Goal: Information Seeking & Learning: Understand process/instructions

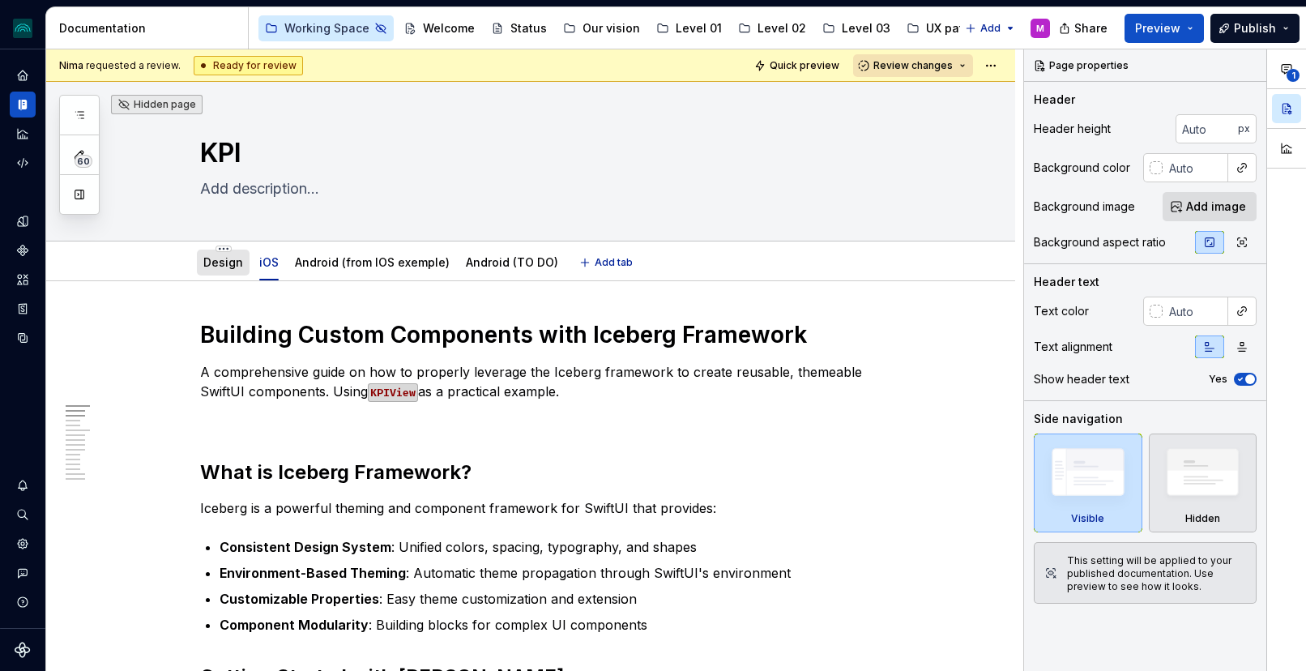
click at [219, 254] on div "Design" at bounding box center [223, 262] width 40 height 19
click at [233, 258] on link "Design" at bounding box center [223, 262] width 40 height 14
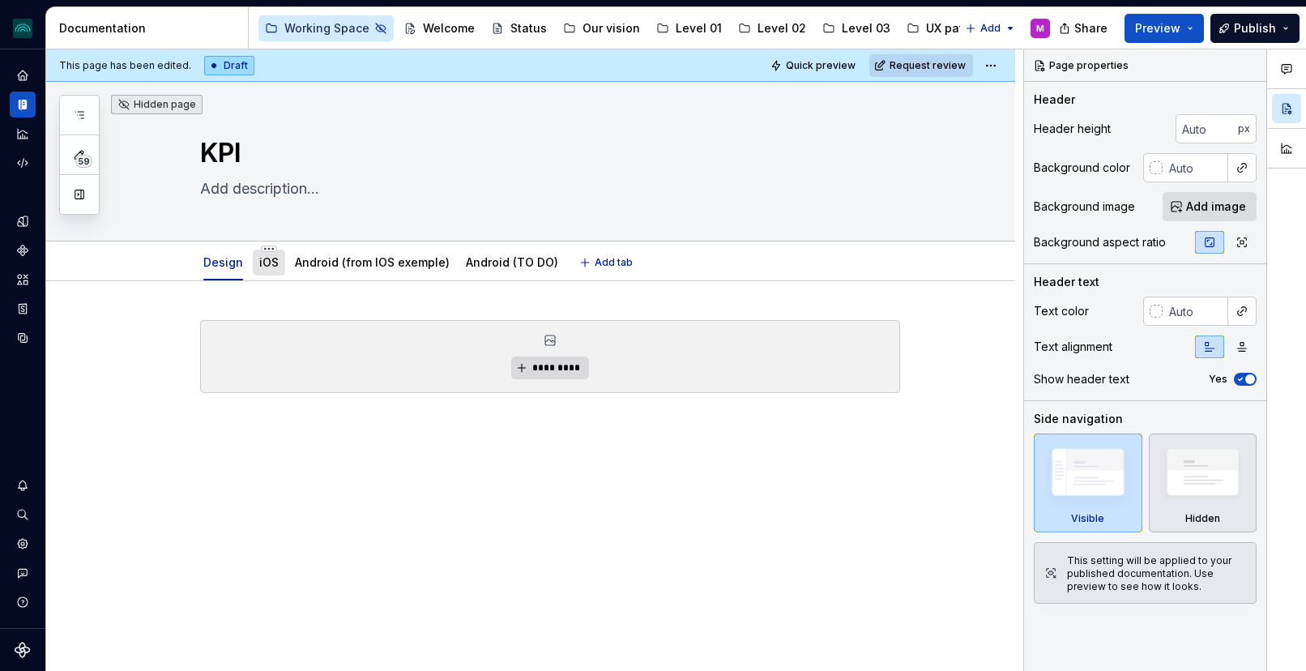
click at [271, 267] on link "iOS" at bounding box center [268, 262] width 19 height 14
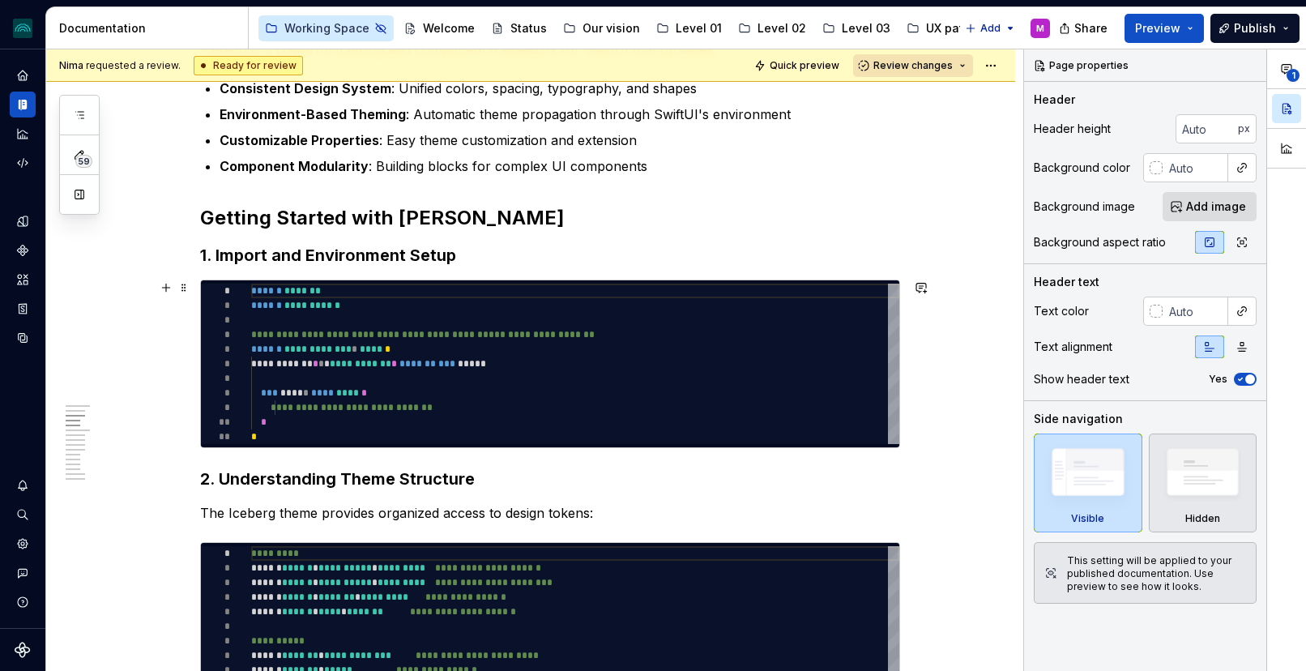
scroll to position [454, 0]
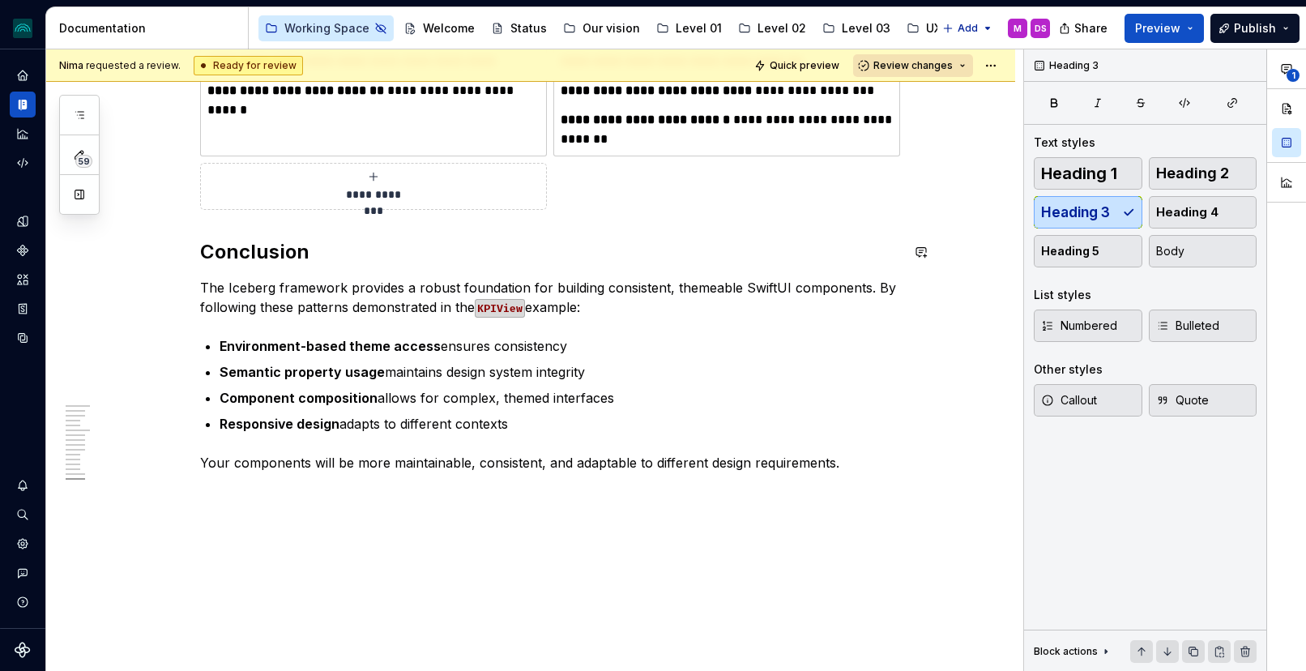
scroll to position [3832, 0]
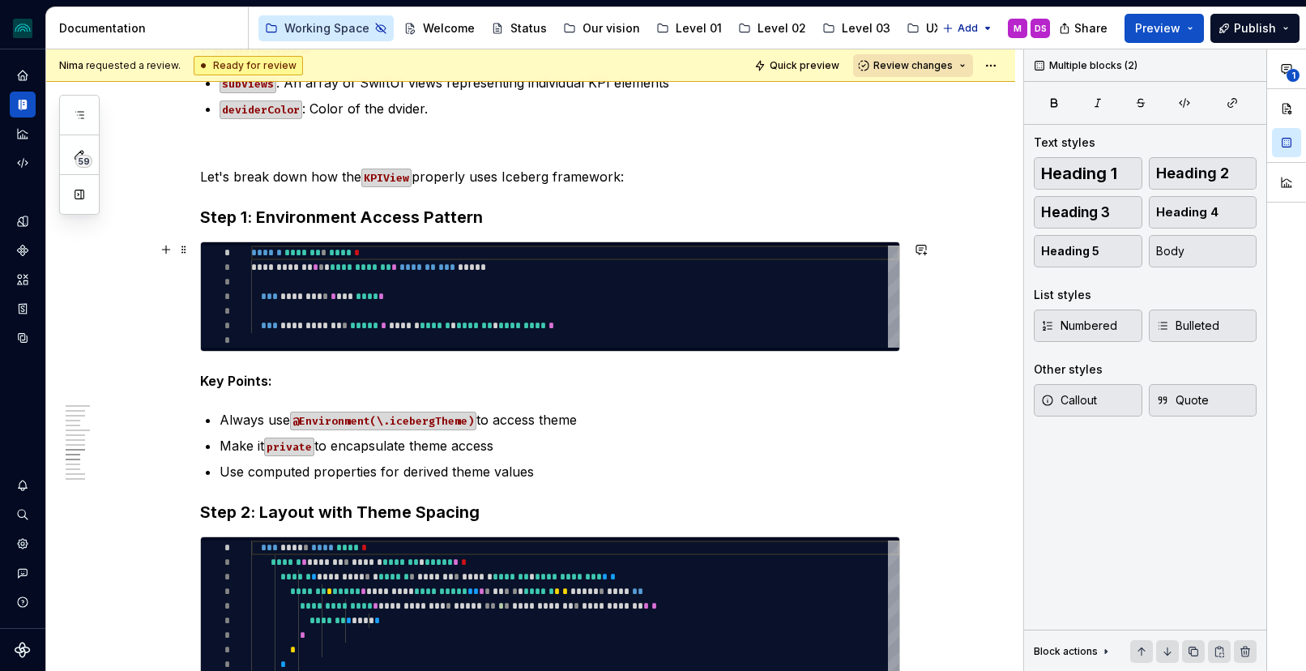
scroll to position [1918, 0]
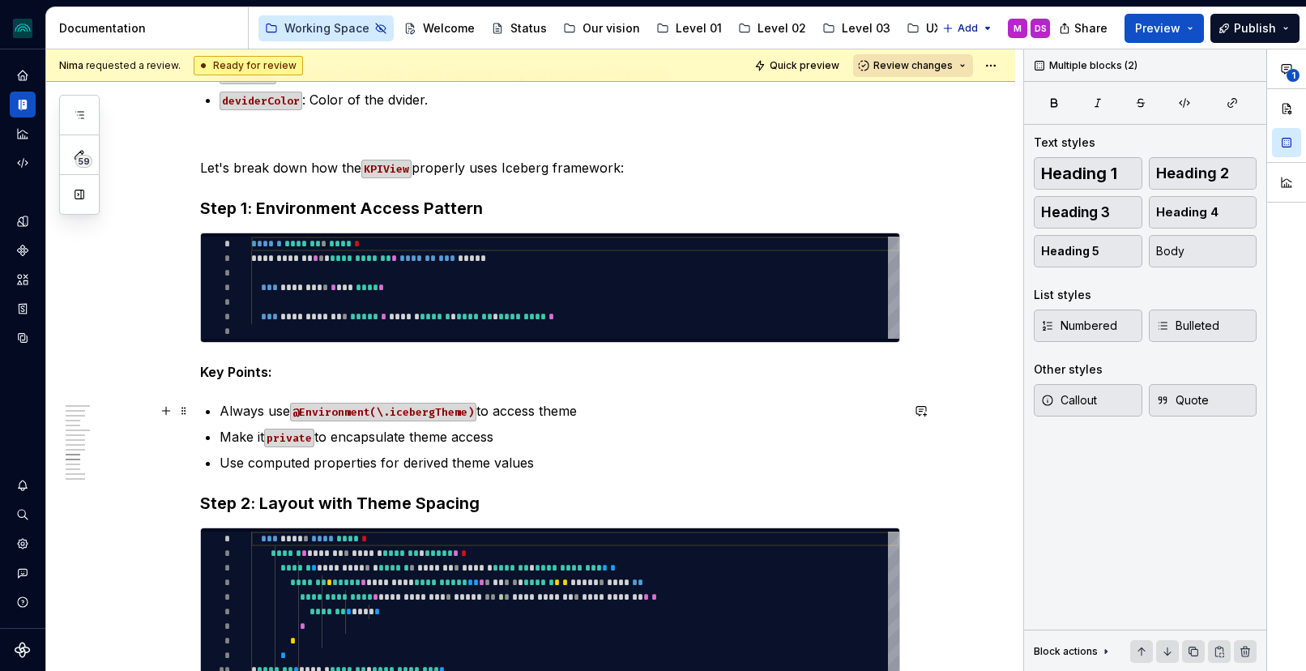
click at [600, 419] on p "Always use @Environment(\.icebergTheme) to access theme" at bounding box center [560, 410] width 681 height 19
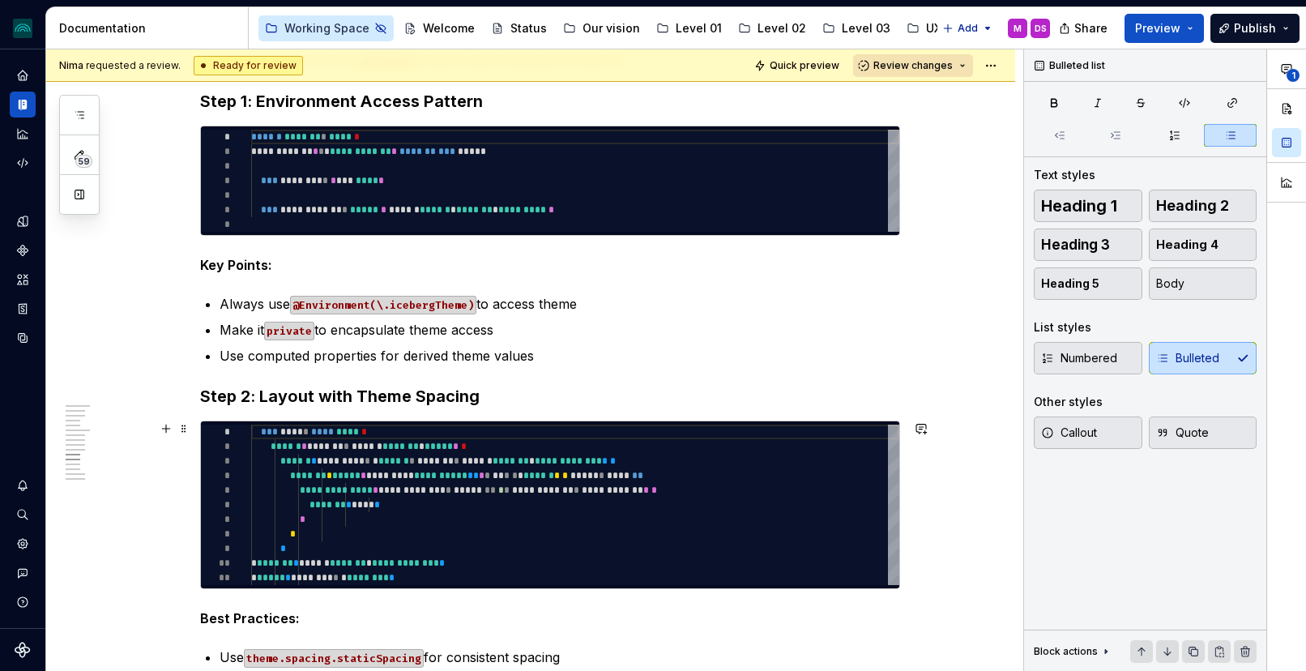
scroll to position [2051, 0]
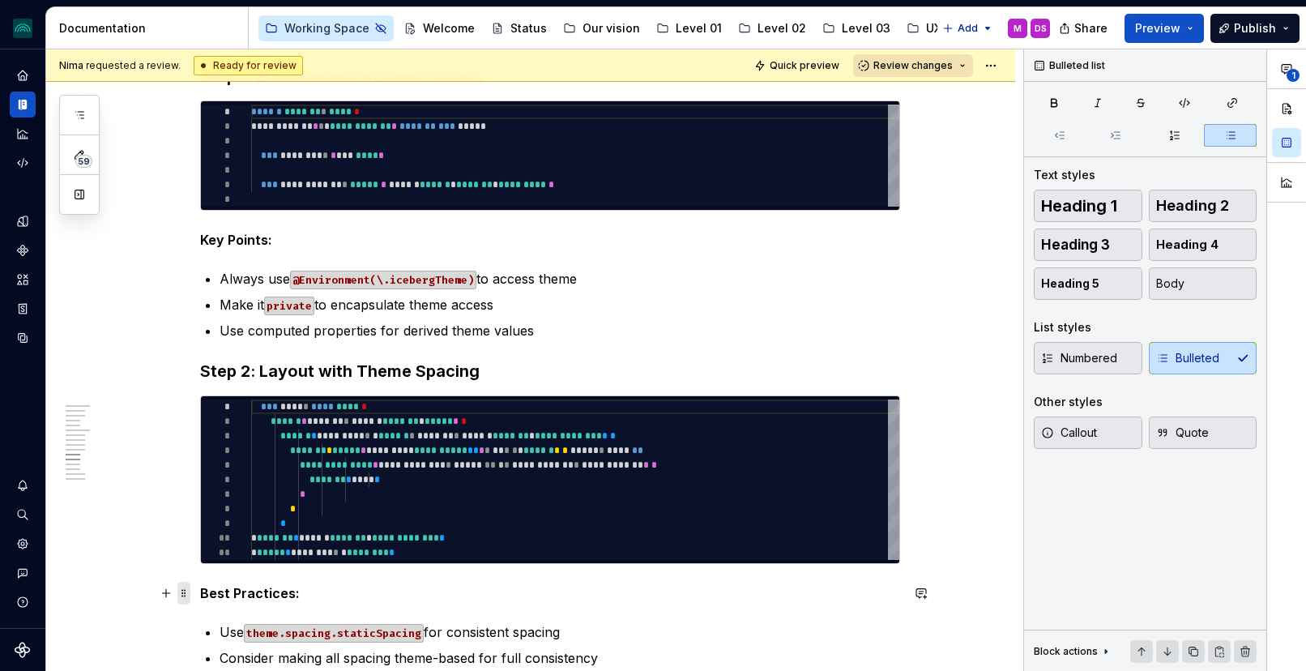
click at [188, 591] on span at bounding box center [183, 593] width 13 height 23
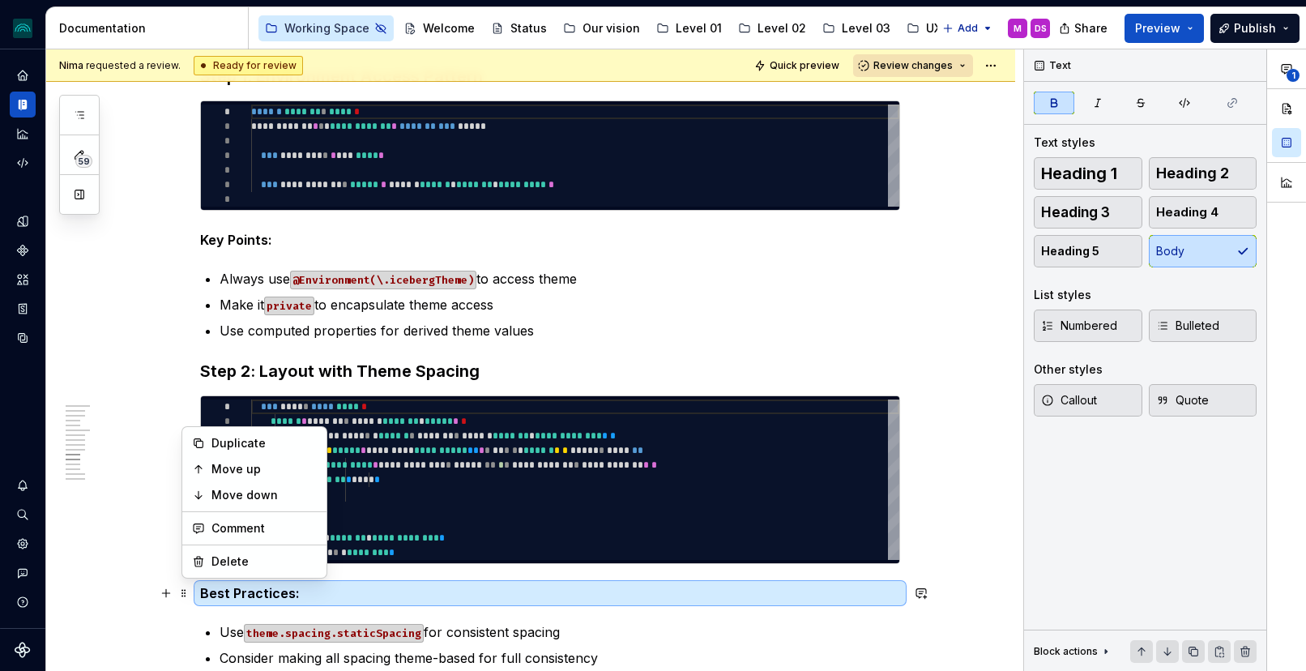
click at [337, 627] on code "theme.spacing.staticSpacing" at bounding box center [334, 633] width 180 height 19
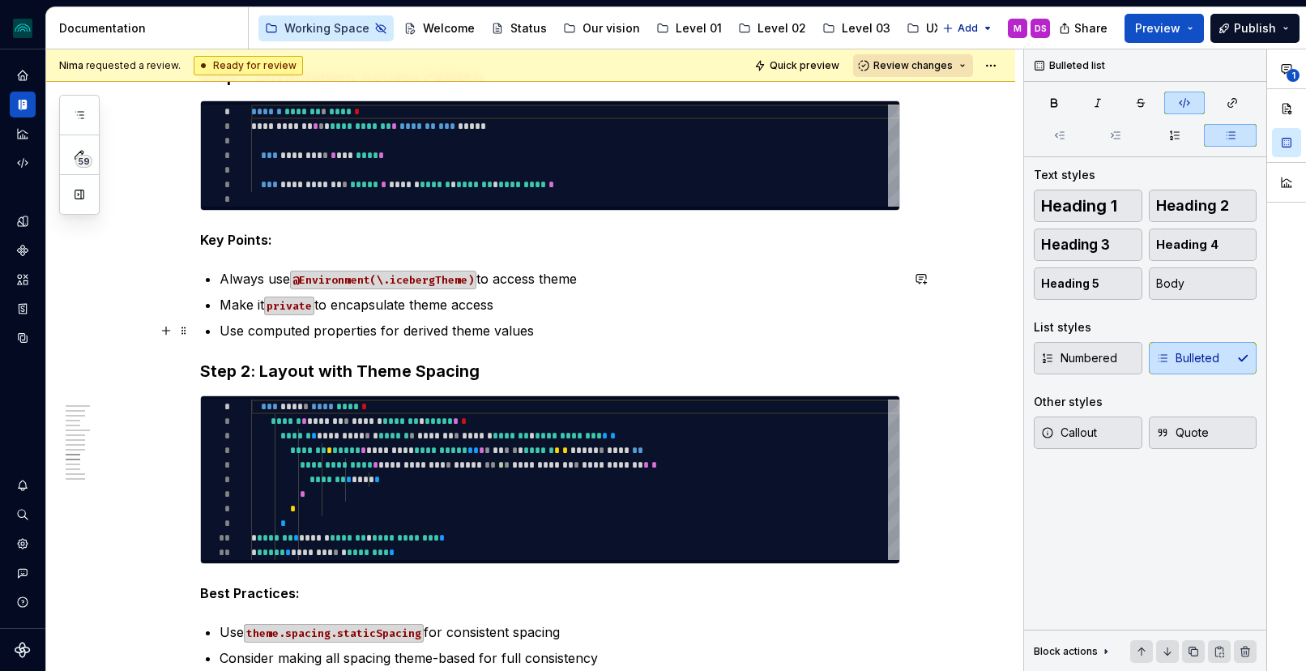
click at [402, 328] on p "Use computed properties for derived theme values" at bounding box center [560, 330] width 681 height 19
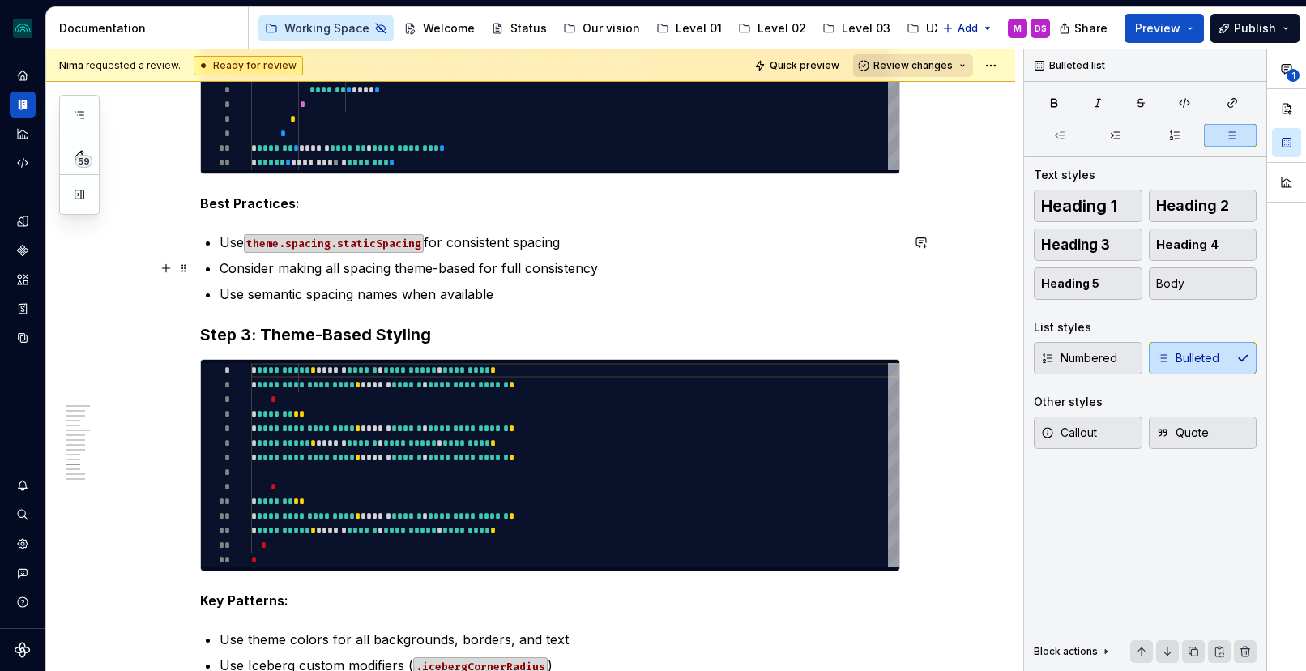
scroll to position [2456, 0]
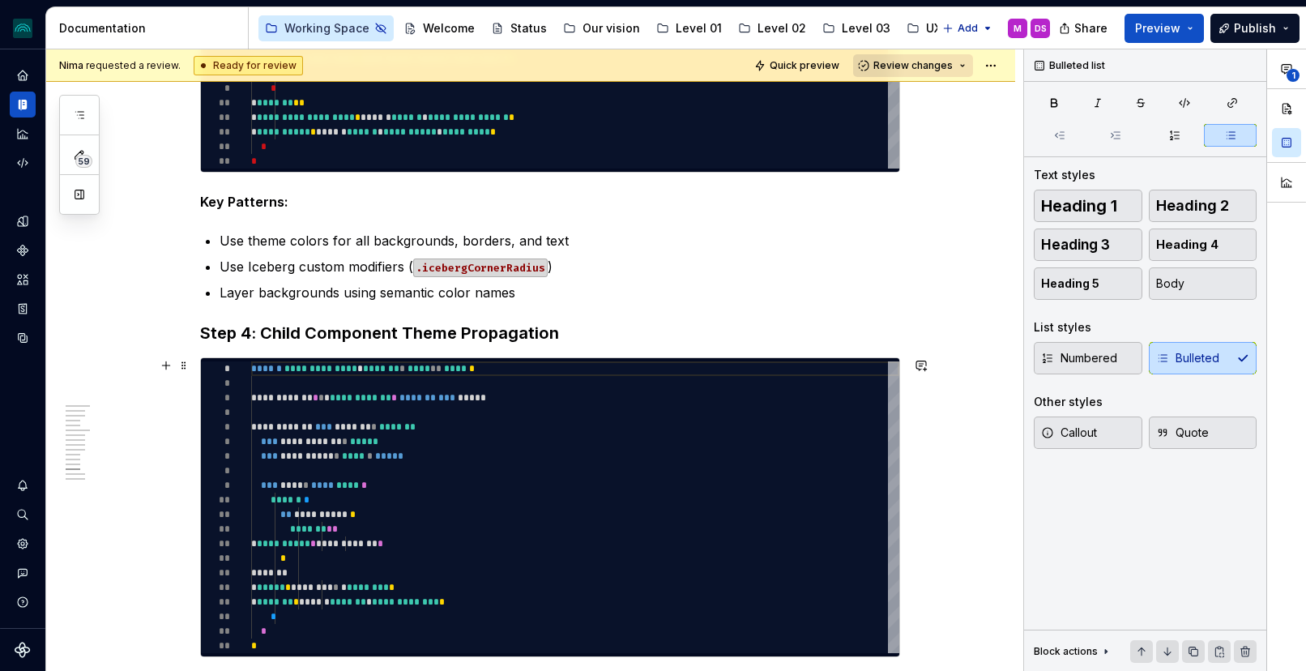
scroll to position [2862, 0]
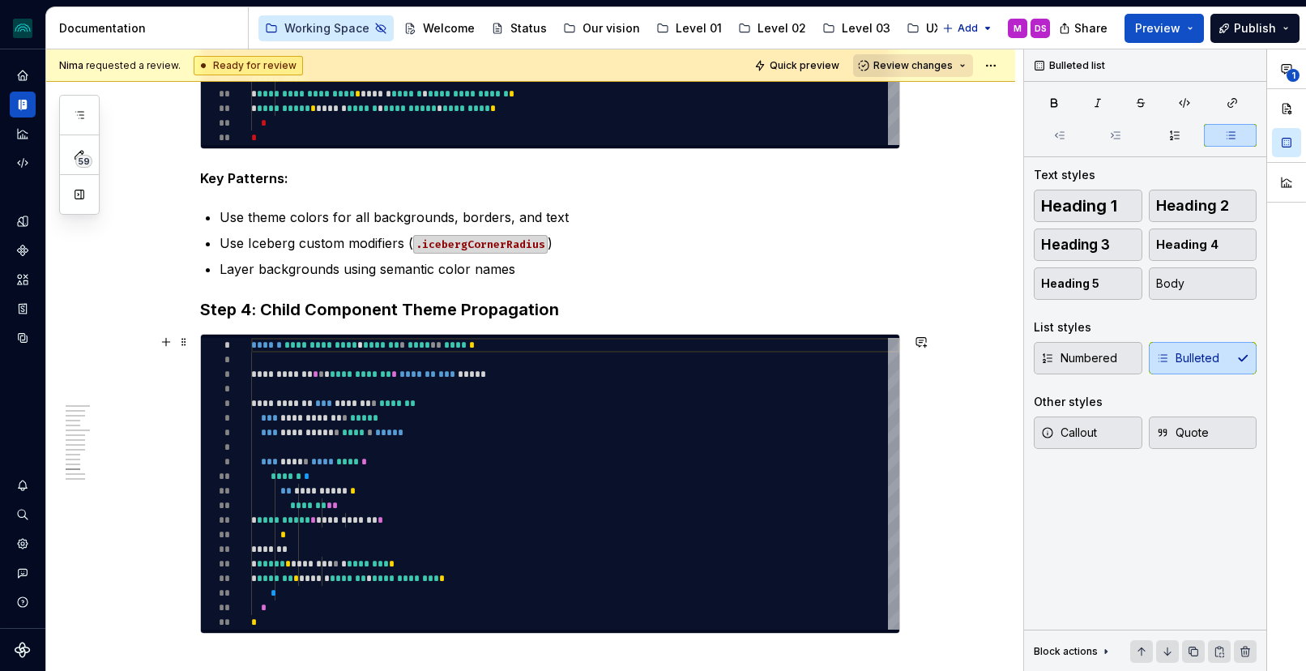
click at [293, 334] on div "**********" at bounding box center [550, 484] width 700 height 300
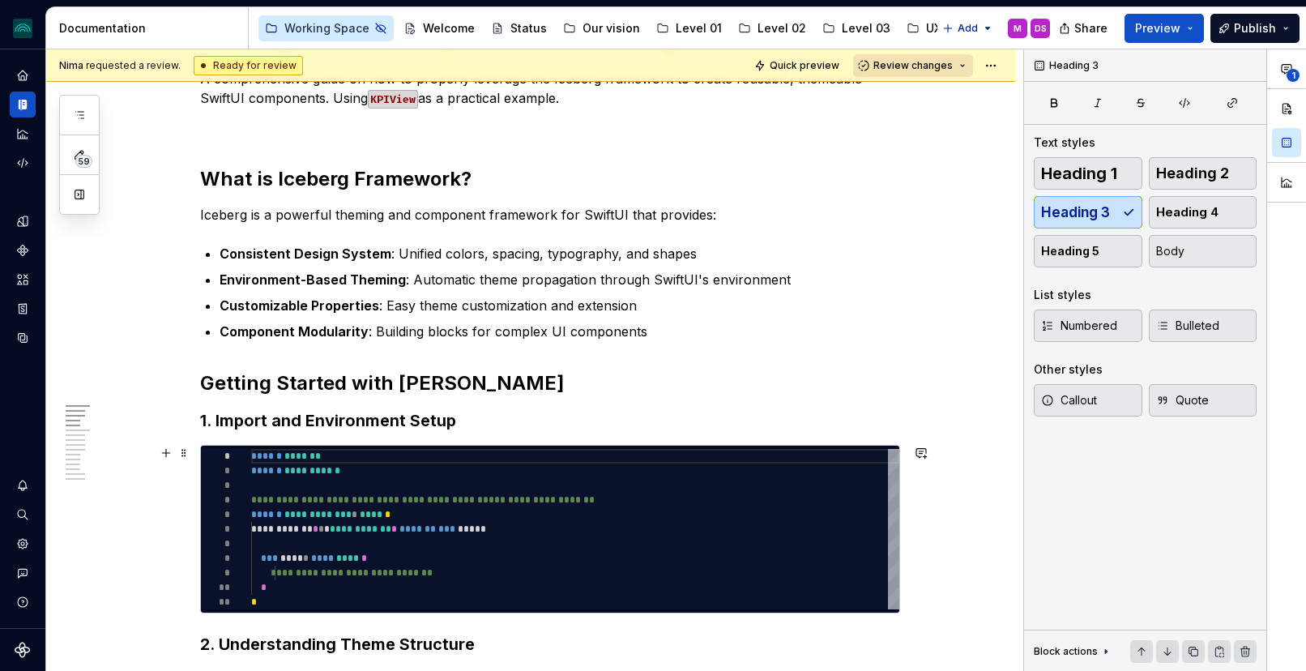
scroll to position [288, 0]
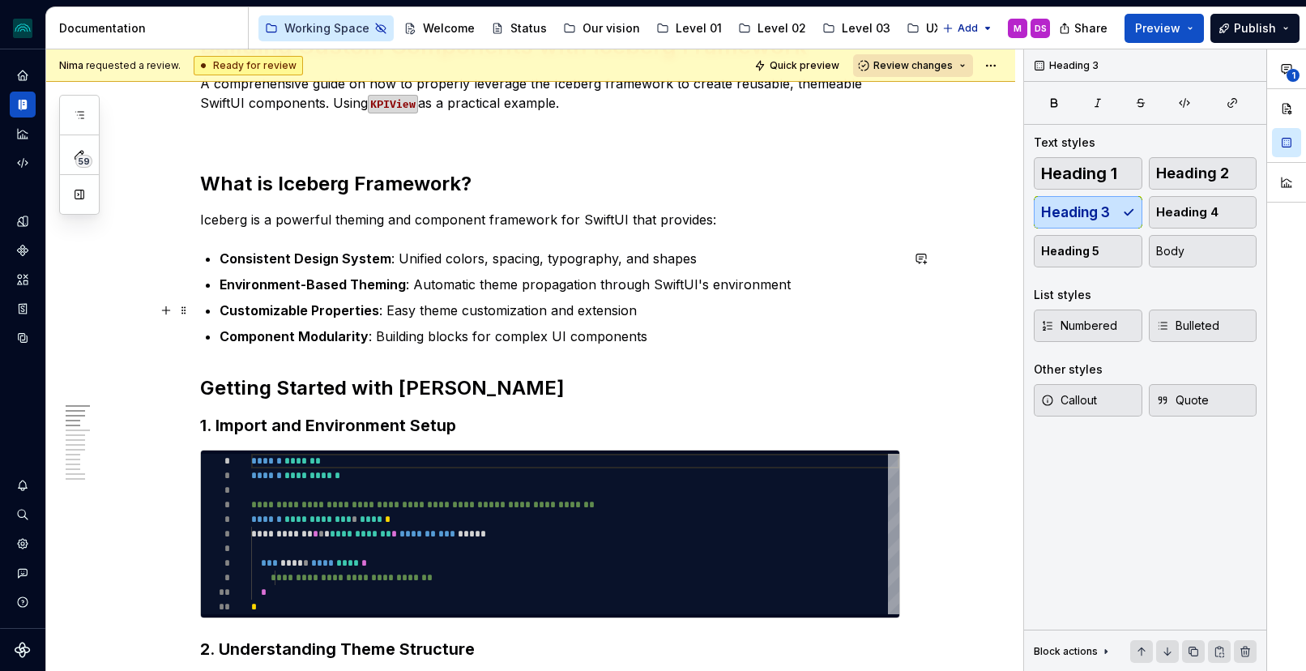
click at [386, 315] on p "Customizable Properties : Easy theme customization and extension" at bounding box center [560, 310] width 681 height 19
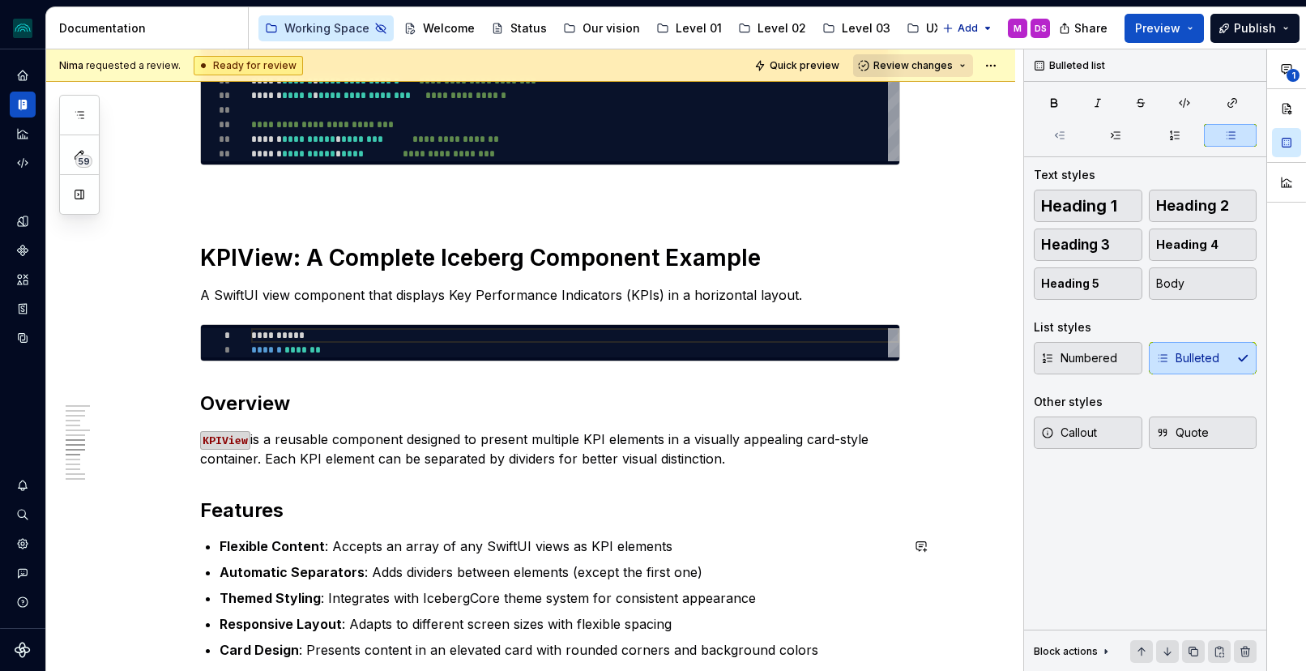
scroll to position [1931, 0]
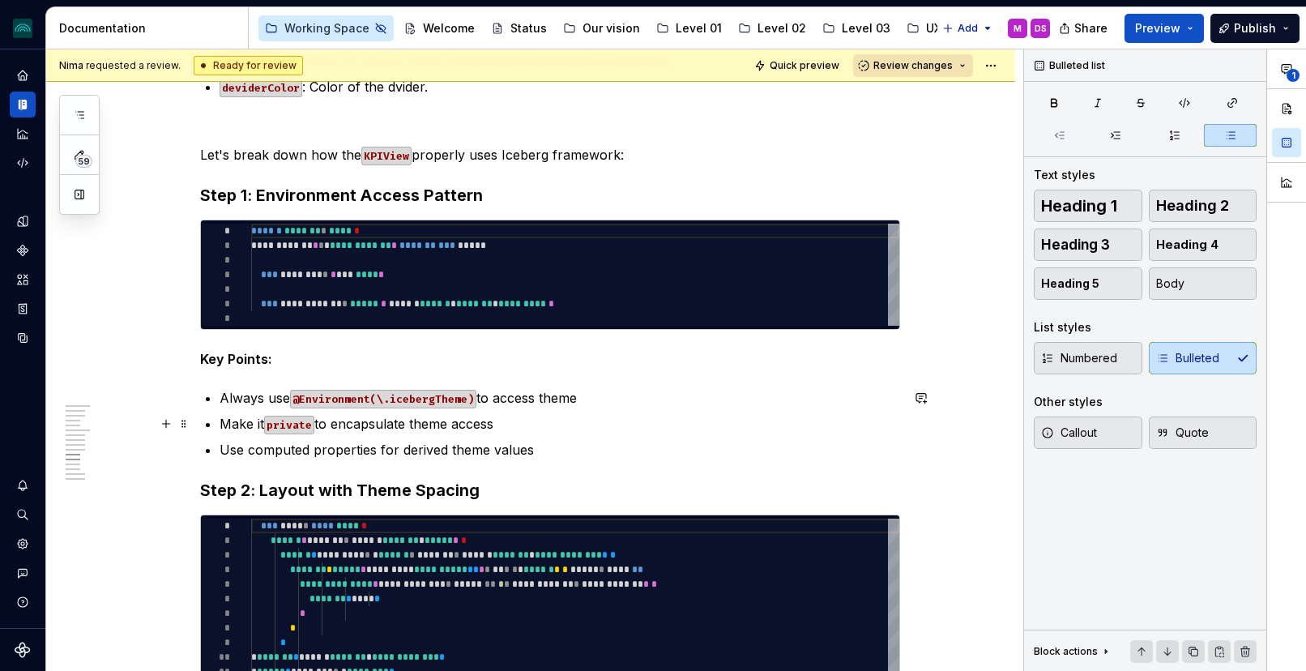
click at [363, 420] on p "Make it private to encapsulate theme access" at bounding box center [560, 423] width 681 height 19
click at [361, 447] on p "Use computed properties for derived theme values" at bounding box center [560, 449] width 681 height 19
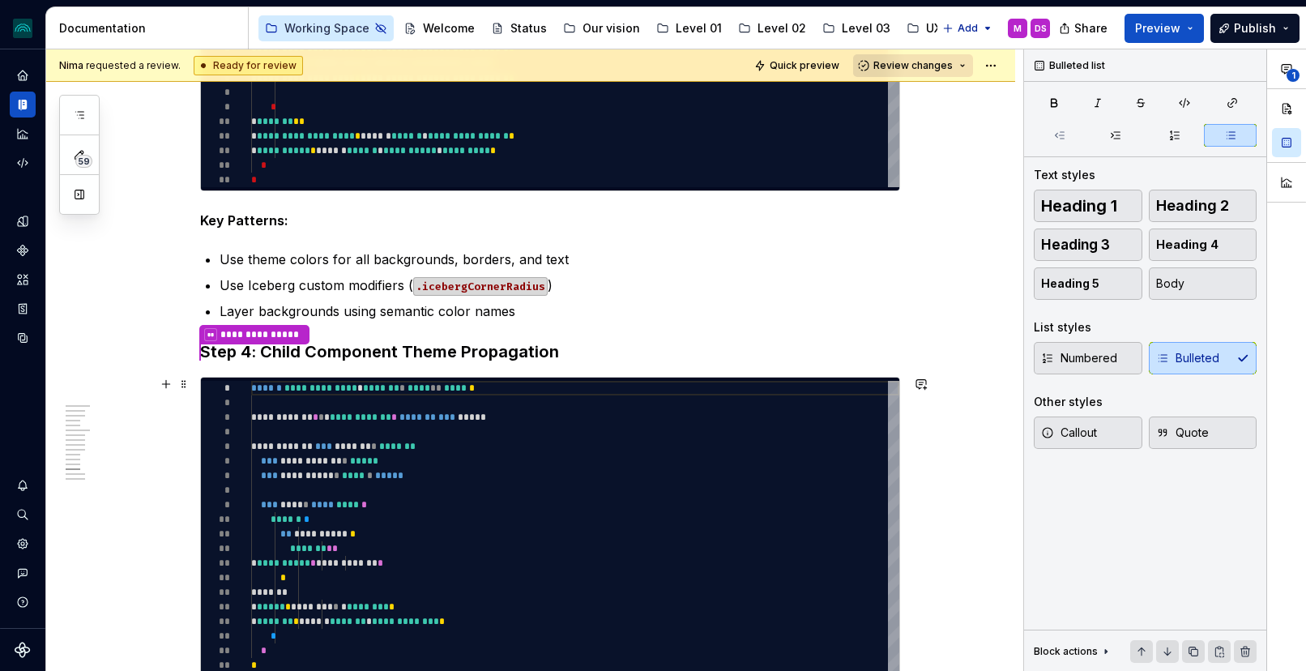
scroll to position [2821, 0]
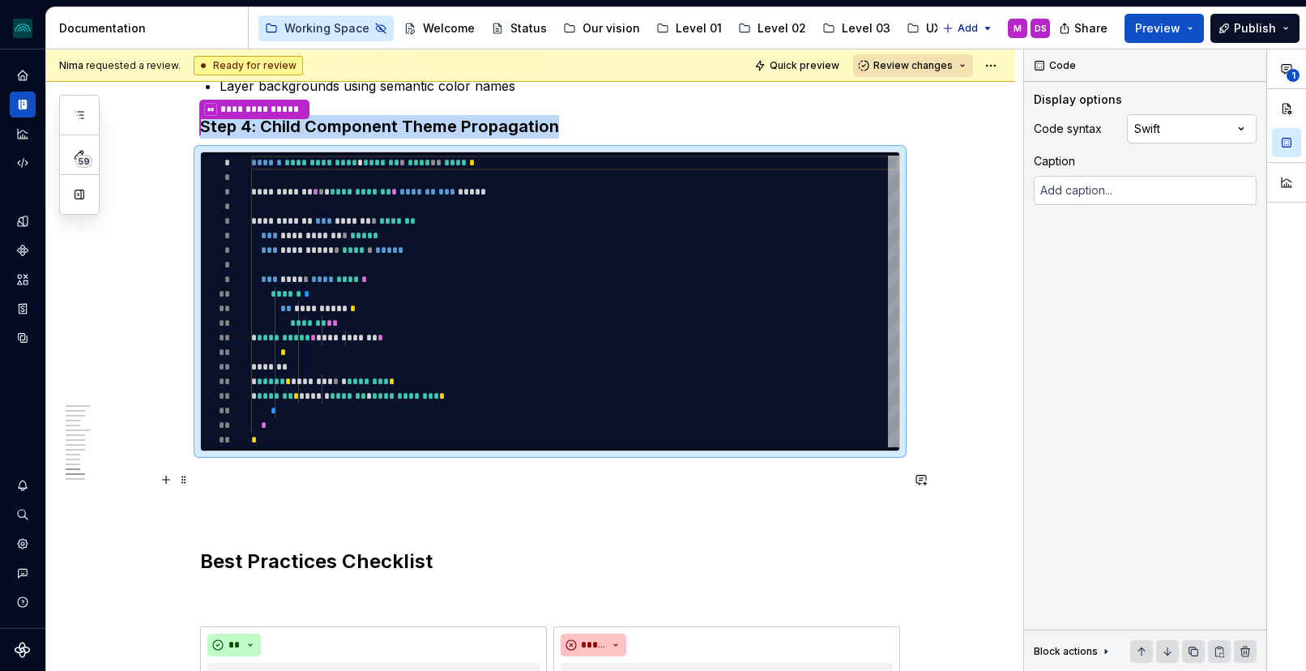
scroll to position [3046, 0]
click at [433, 486] on p at bounding box center [550, 479] width 700 height 19
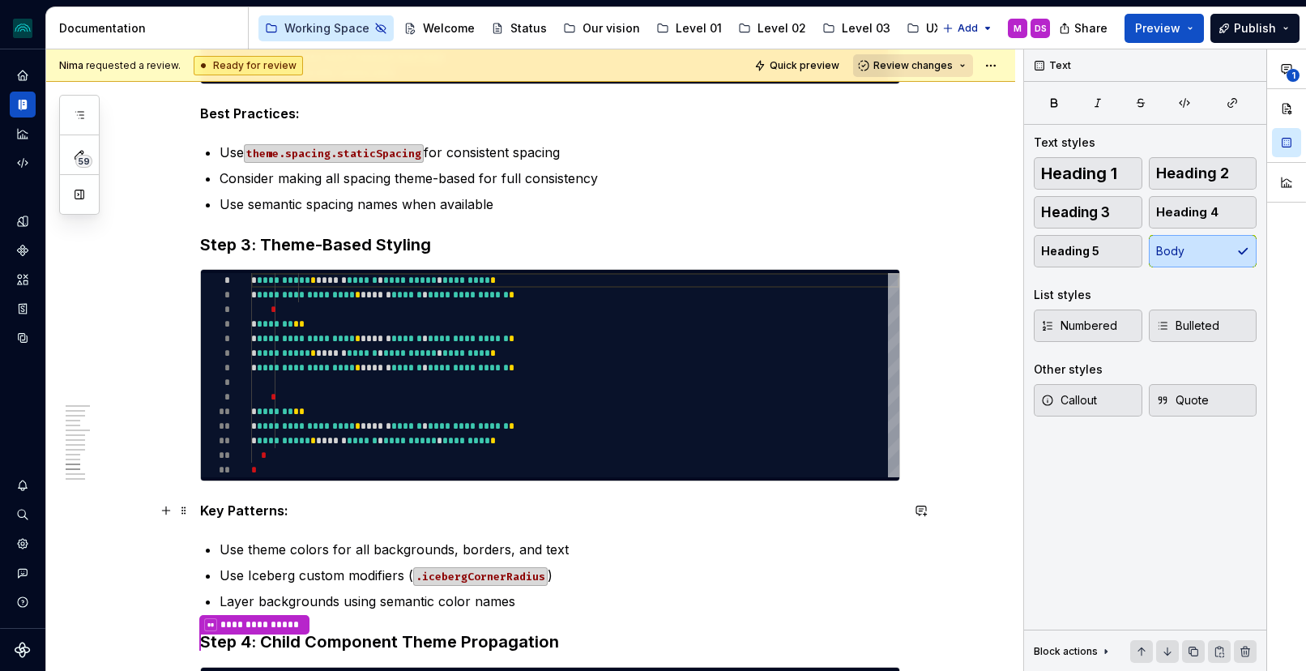
scroll to position [2522, 0]
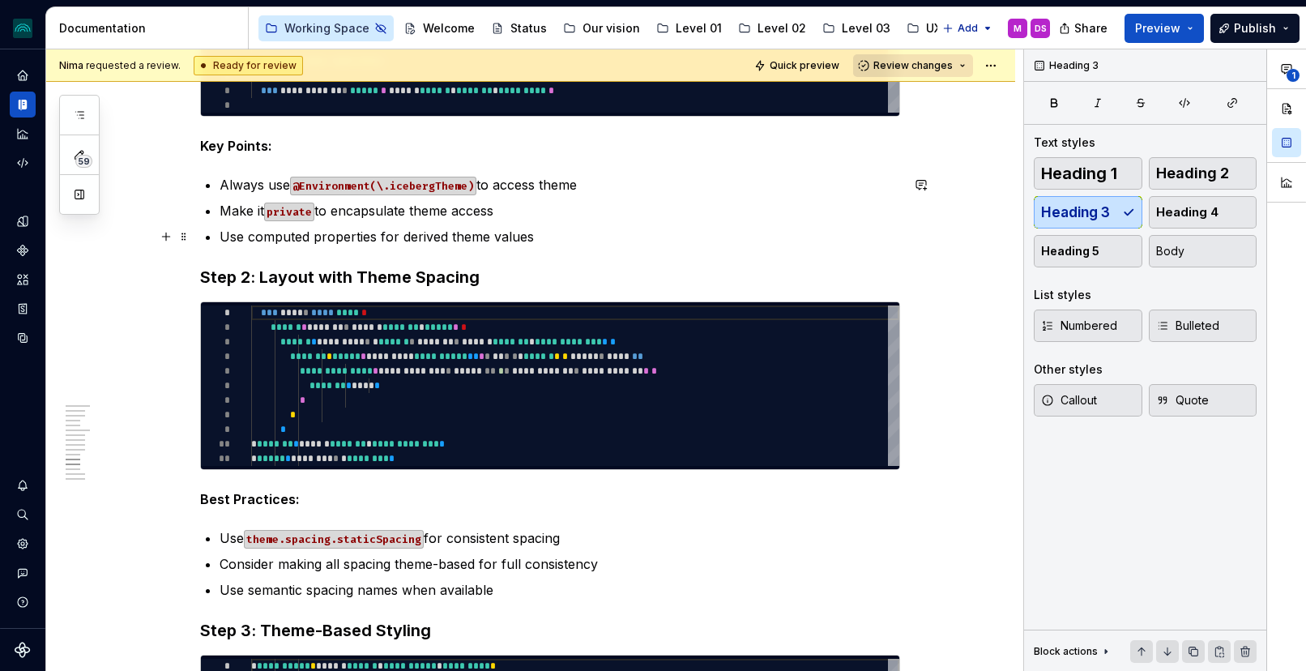
scroll to position [2144, 0]
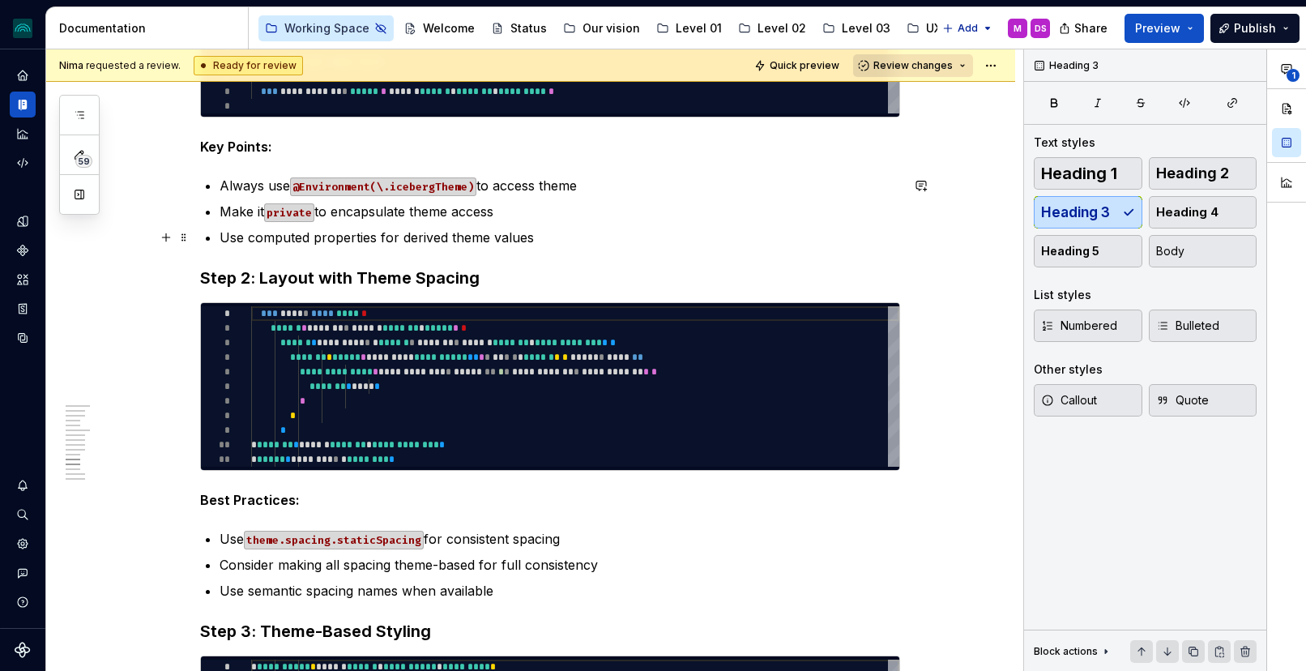
click at [495, 230] on p "Use computed properties for derived theme values" at bounding box center [560, 237] width 681 height 19
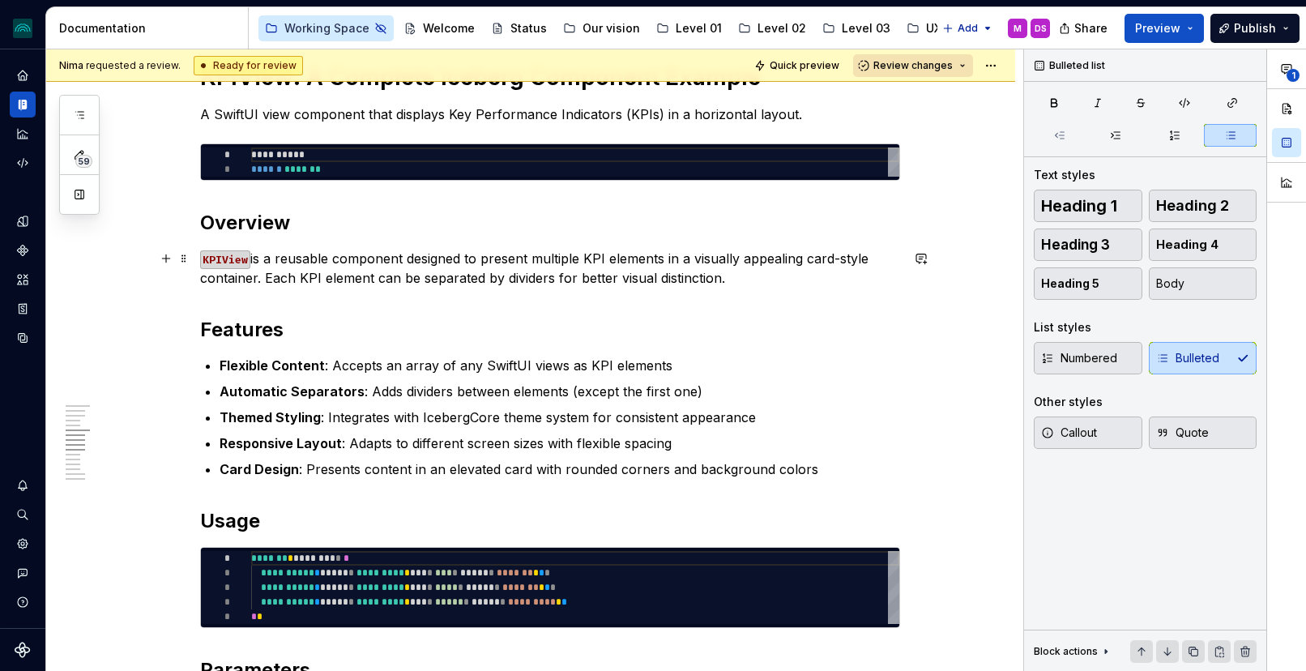
scroll to position [1331, 0]
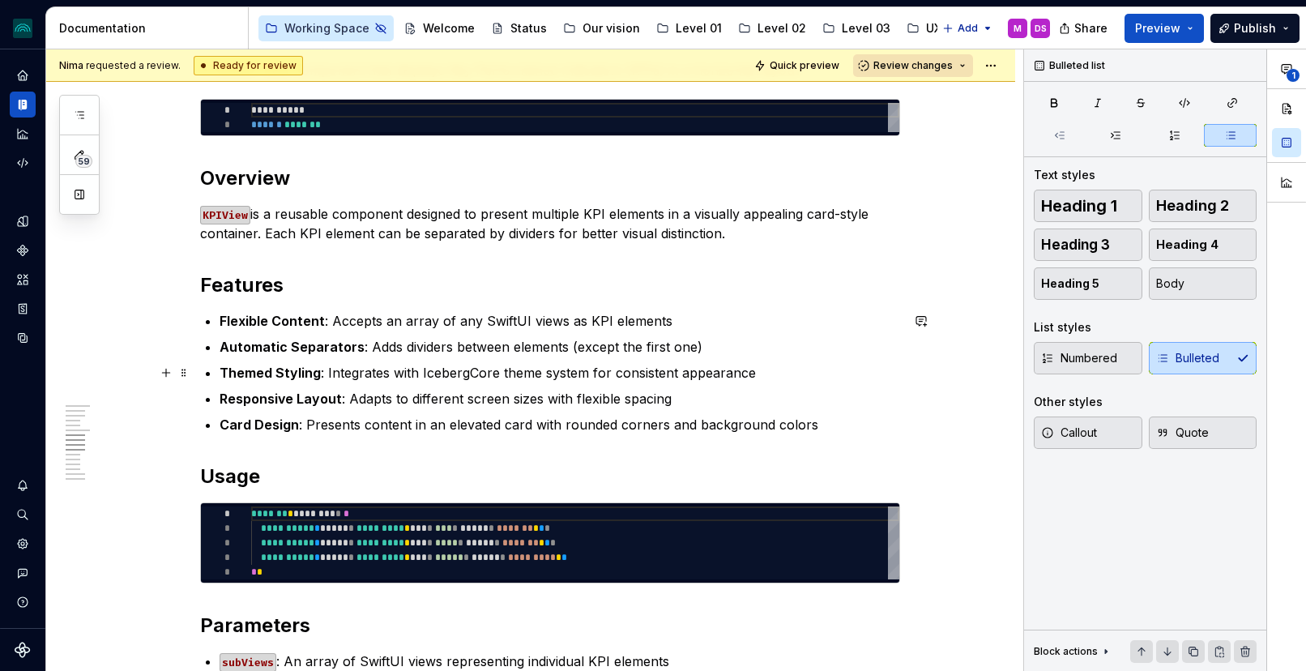
click at [334, 366] on p "Themed Styling : Integrates with IcebergCore theme system for consistent appear…" at bounding box center [560, 372] width 681 height 19
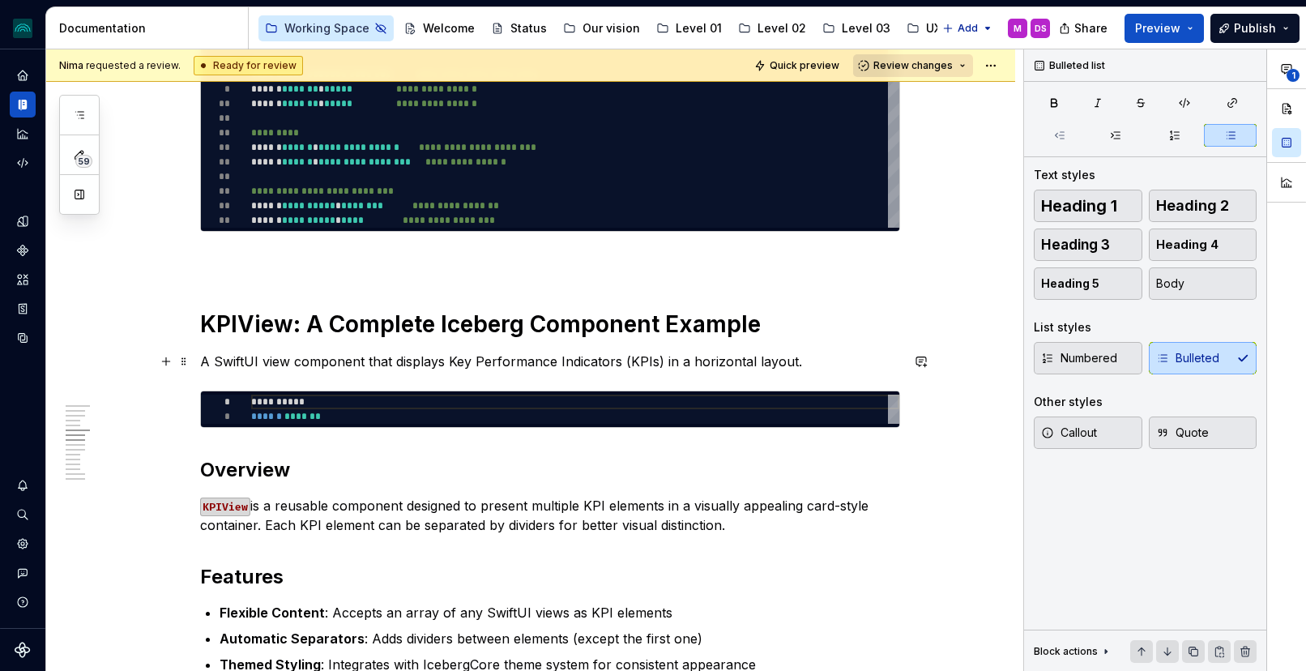
scroll to position [1035, 0]
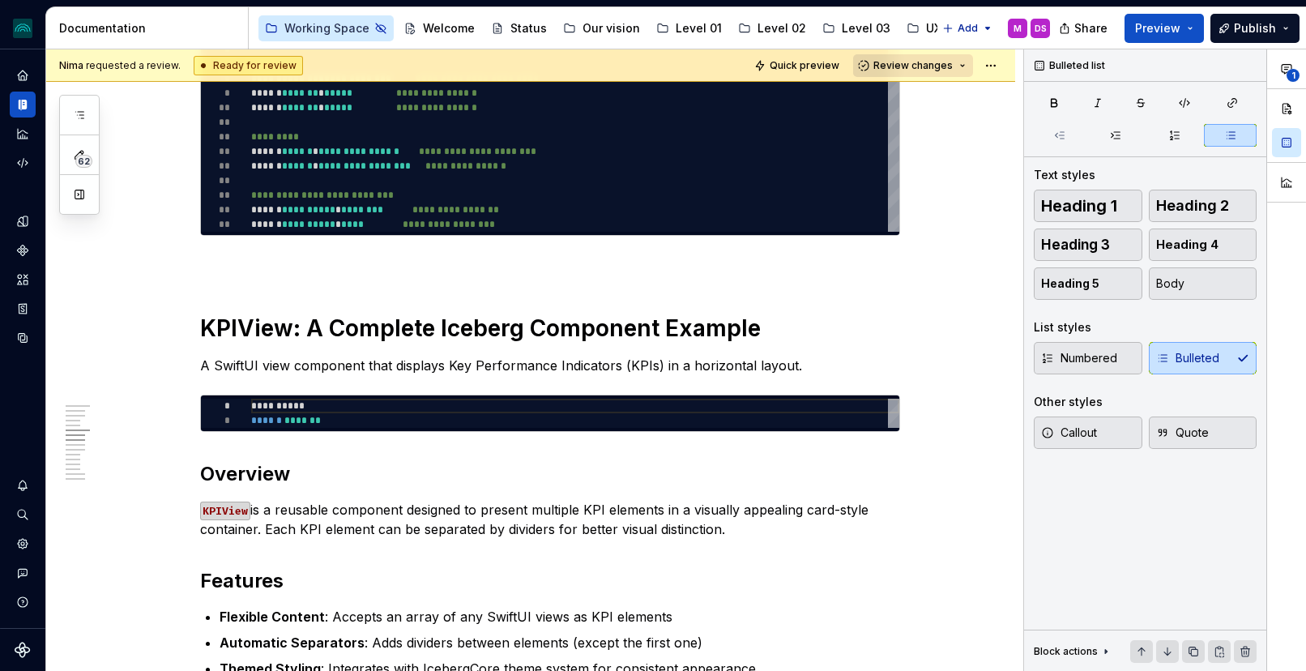
type textarea "*"
